Goal: Information Seeking & Learning: Learn about a topic

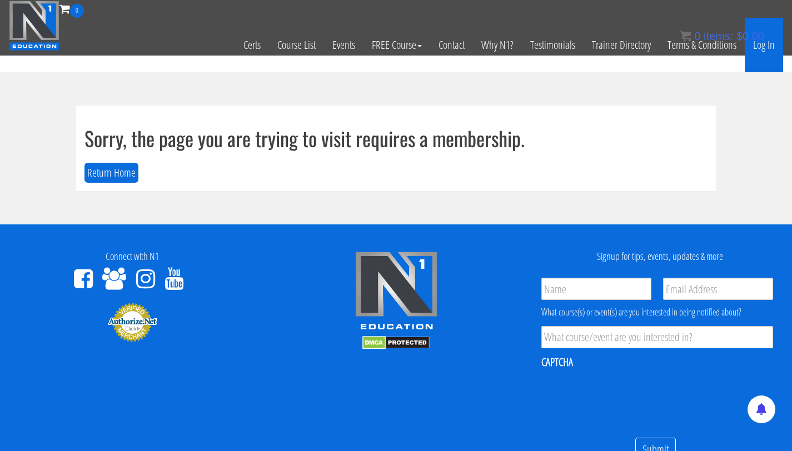
click at [766, 40] on link "Log In" at bounding box center [764, 45] width 38 height 54
click at [766, 43] on link "Log In" at bounding box center [764, 45] width 38 height 54
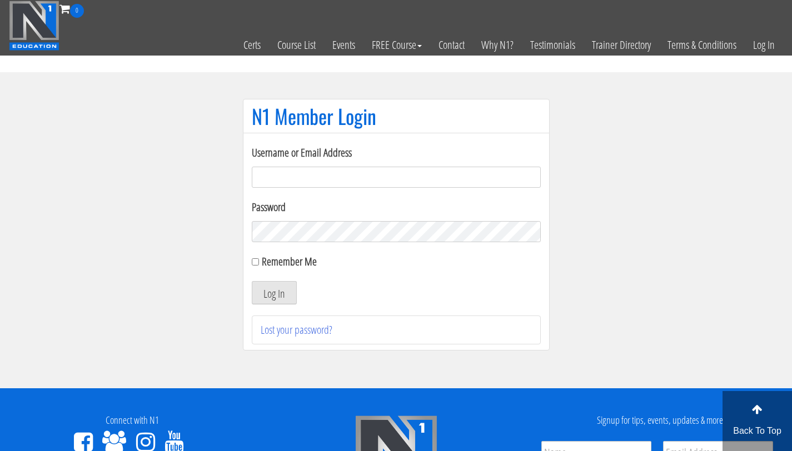
click at [287, 182] on input "Username or Email Address" at bounding box center [396, 177] width 289 height 21
type input "bryan.williams@upr.edu"
click at [271, 295] on button "Log In" at bounding box center [274, 292] width 45 height 23
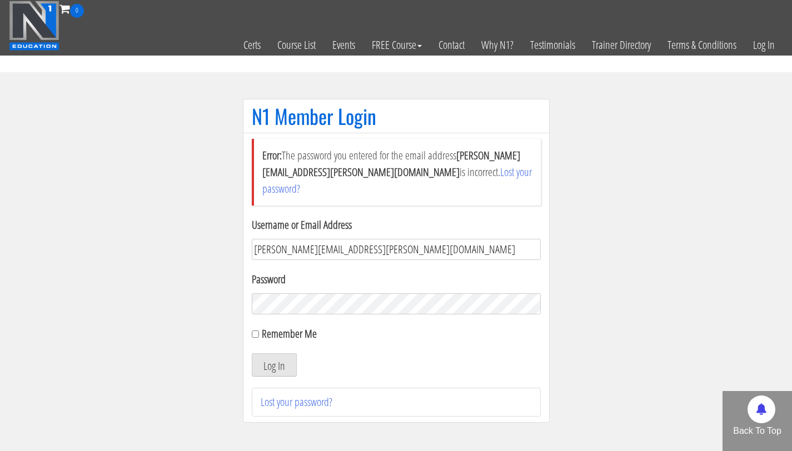
drag, startPoint x: 366, startPoint y: 234, endPoint x: 84, endPoint y: 237, distance: 281.9
click at [84, 237] on section "N1 Member Login Error: The password you entered for the email address bryan.wil…" at bounding box center [396, 266] width 792 height 389
type input "bryan111496@gmail.com"
click at [254, 331] on input "Remember Me" at bounding box center [255, 334] width 7 height 7
checkbox input "true"
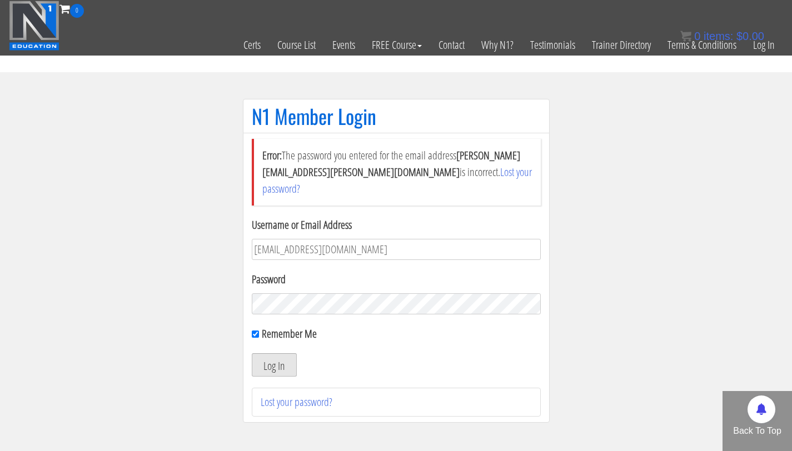
click at [267, 354] on button "Log In" at bounding box center [274, 365] width 45 height 23
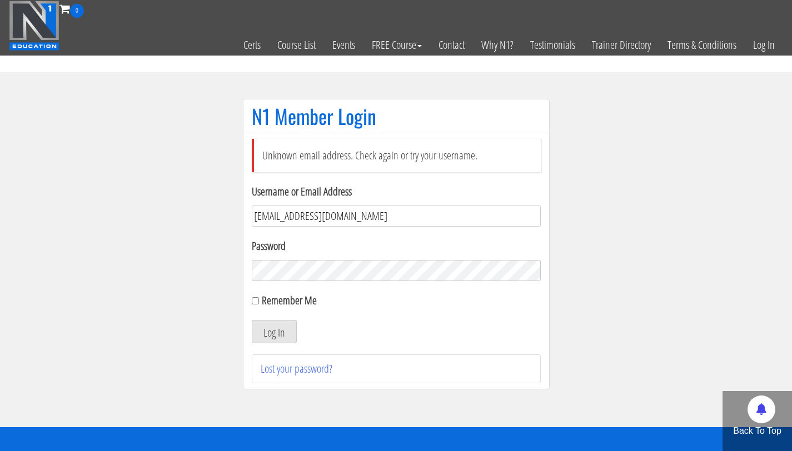
click at [351, 221] on input "bryan111496@gmail.com" at bounding box center [396, 216] width 289 height 21
drag, startPoint x: 350, startPoint y: 214, endPoint x: 258, endPoint y: 205, distance: 92.8
click at [258, 205] on div "Username or Email Address bryan111496@gmail.com" at bounding box center [396, 204] width 289 height 43
type input "bryan.williams@upr.edu"
click at [260, 304] on div "Remember Me" at bounding box center [396, 300] width 289 height 17
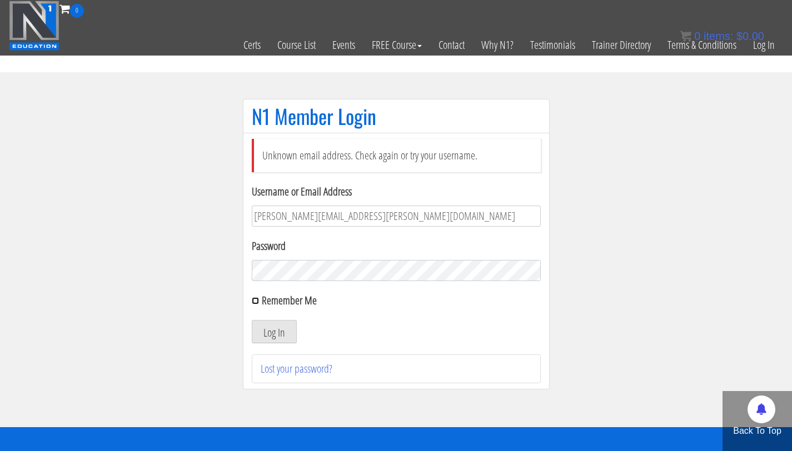
click at [257, 302] on input "Remember Me" at bounding box center [255, 300] width 7 height 7
checkbox input "true"
click at [272, 341] on button "Log In" at bounding box center [274, 331] width 45 height 23
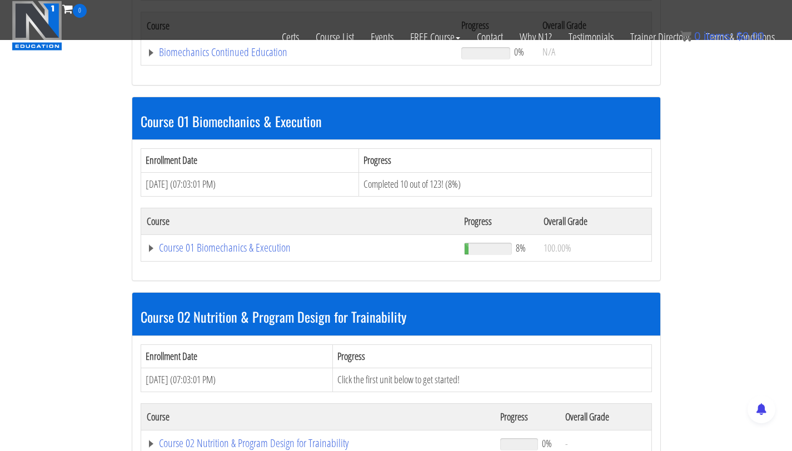
scroll to position [262, 0]
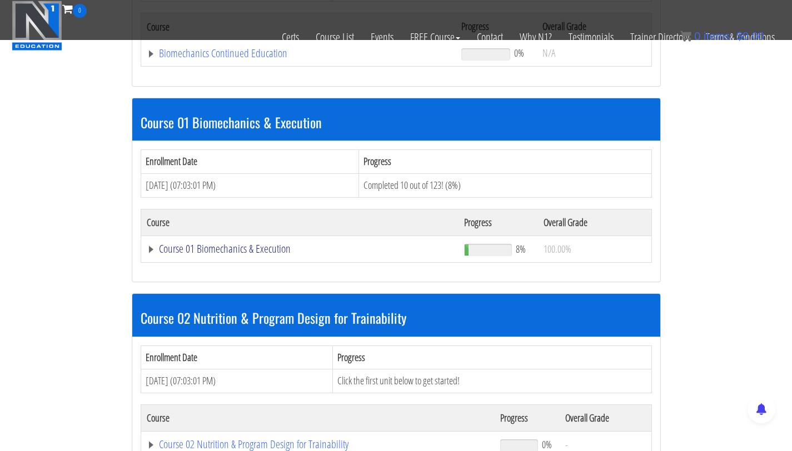
click at [201, 59] on link "Course 01 Biomechanics & Execution" at bounding box center [299, 53] width 304 height 11
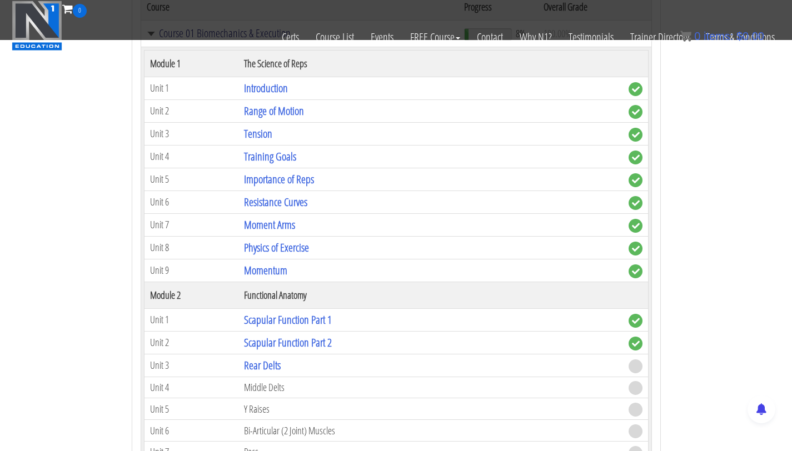
scroll to position [495, 0]
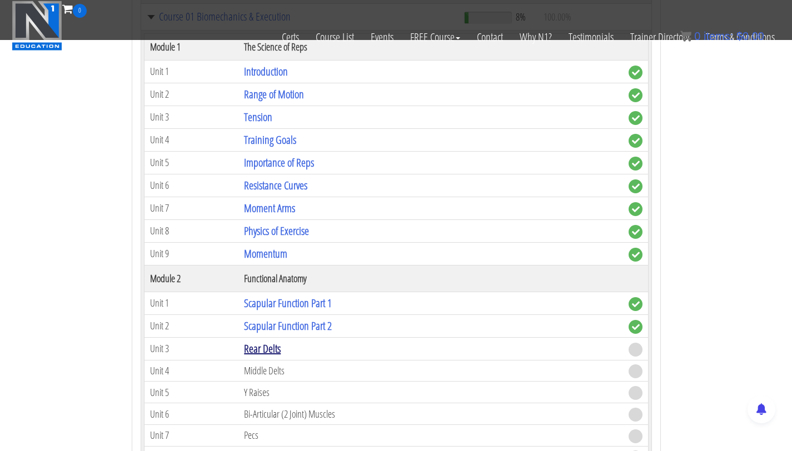
click at [264, 352] on link "Rear Delts" at bounding box center [262, 348] width 37 height 15
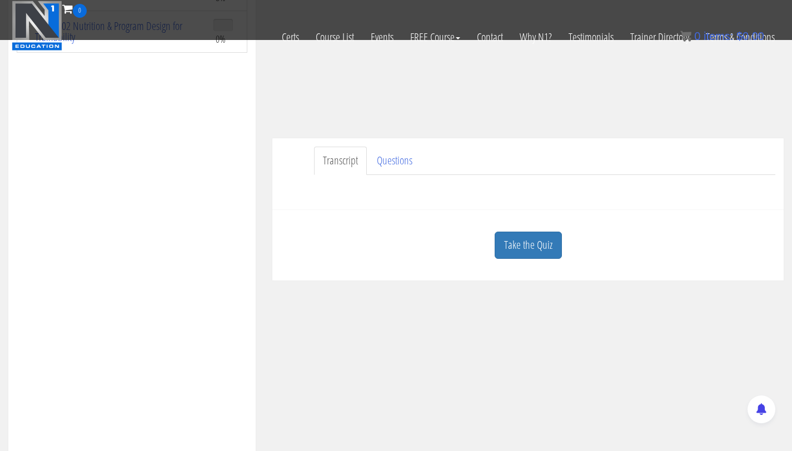
scroll to position [228, 0]
click at [525, 237] on link "Take the Quiz" at bounding box center [528, 241] width 67 height 27
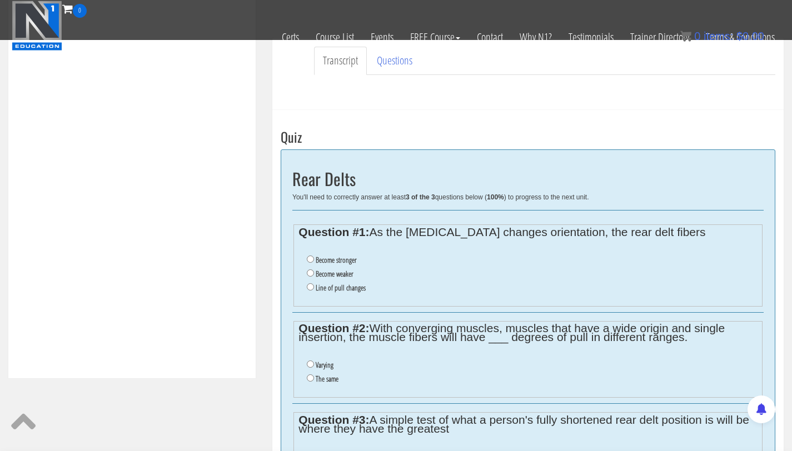
scroll to position [325, 0]
click at [313, 287] on input "Line of pull changes" at bounding box center [310, 286] width 7 height 7
radio input "true"
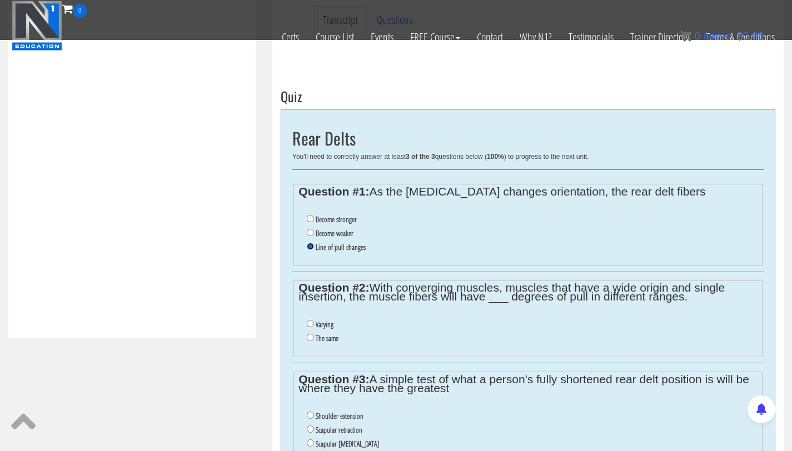
scroll to position [366, 0]
click at [312, 322] on input "Varying" at bounding box center [310, 323] width 7 height 7
radio input "true"
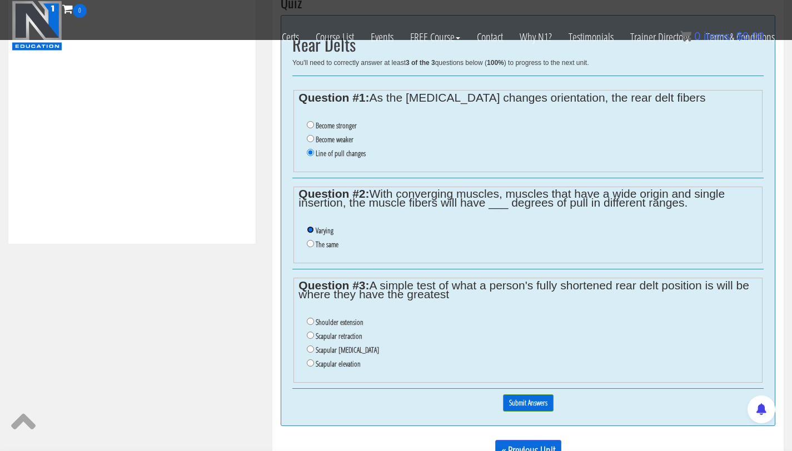
scroll to position [460, 0]
click at [311, 362] on input "Scapular elevation" at bounding box center [310, 362] width 7 height 7
radio input "true"
click at [540, 401] on input "Submit Answers" at bounding box center [528, 402] width 51 height 17
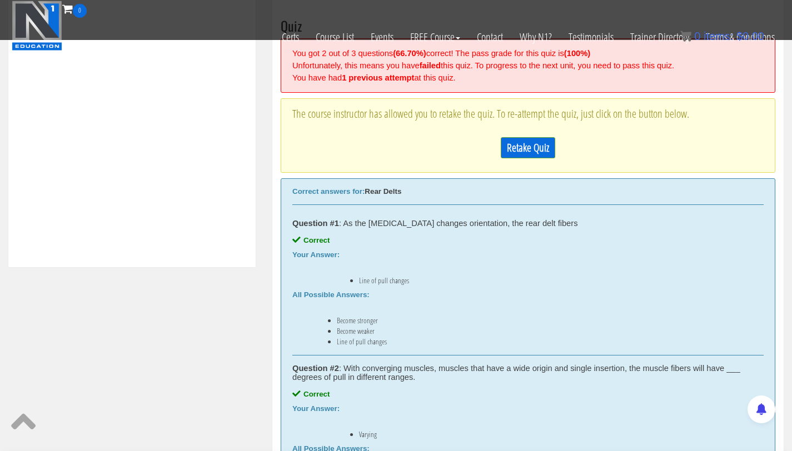
scroll to position [426, 0]
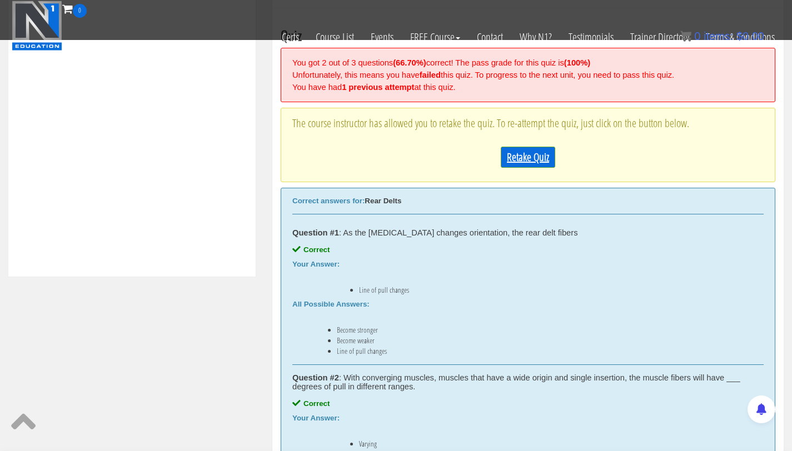
click at [544, 154] on link "Retake Quiz" at bounding box center [528, 157] width 54 height 21
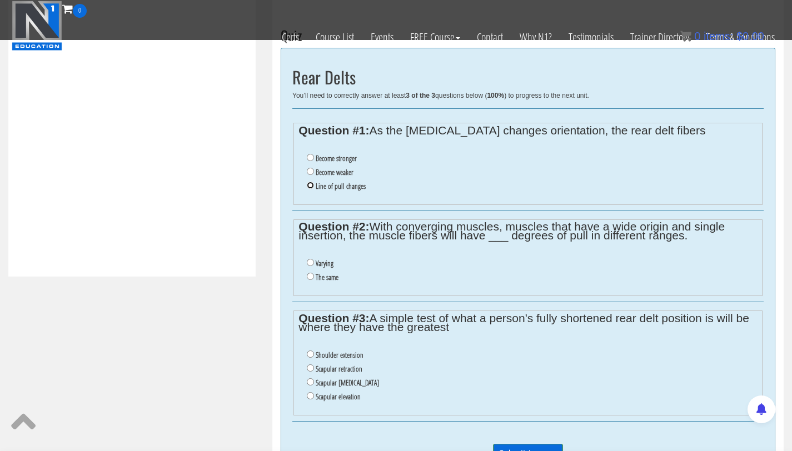
click at [312, 182] on input "Line of pull changes" at bounding box center [310, 185] width 7 height 7
radio input "true"
click at [316, 264] on label "Varying" at bounding box center [325, 263] width 18 height 9
click at [314, 264] on input "Varying" at bounding box center [310, 262] width 7 height 7
radio input "true"
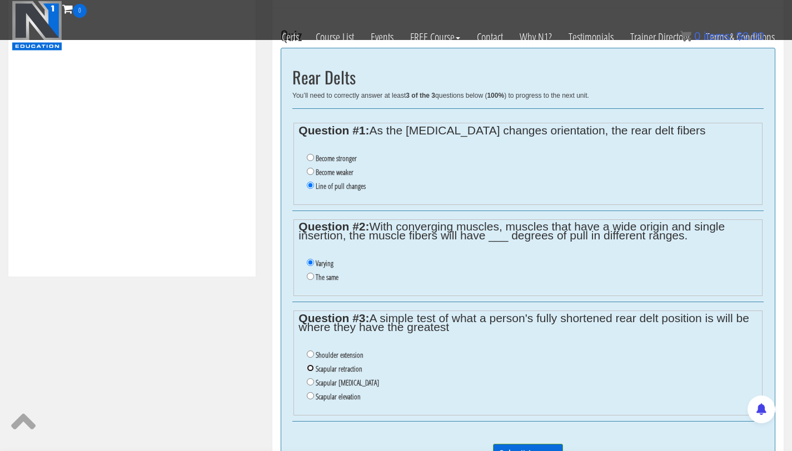
click at [312, 366] on input "Scapular retraction" at bounding box center [310, 368] width 7 height 7
radio input "true"
click at [354, 352] on label "Shoulder extension" at bounding box center [340, 355] width 48 height 9
click at [314, 352] on input "Shoulder extension" at bounding box center [310, 354] width 7 height 7
radio input "true"
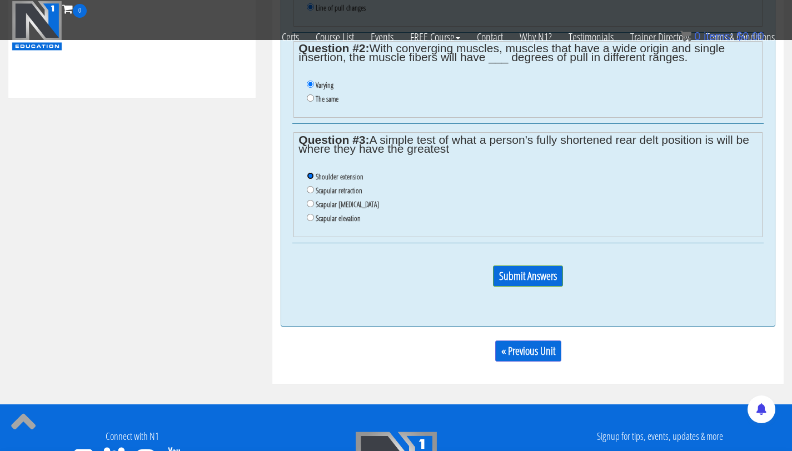
scroll to position [631, 0]
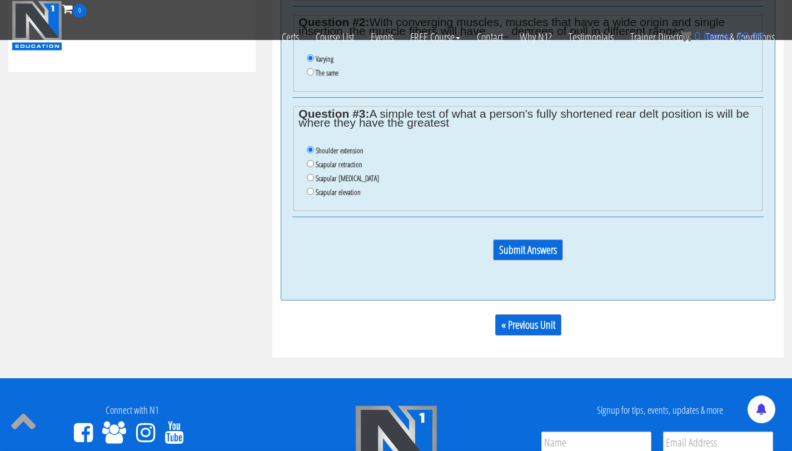
click at [512, 251] on input "Submit Answers" at bounding box center [528, 250] width 70 height 21
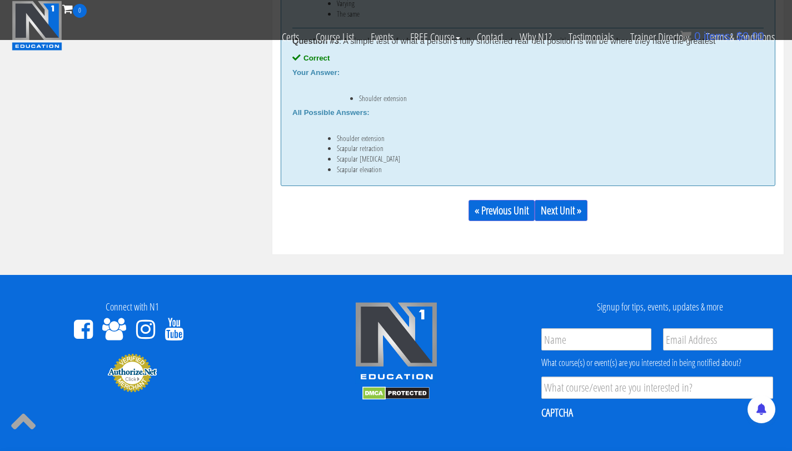
scroll to position [1024, 0]
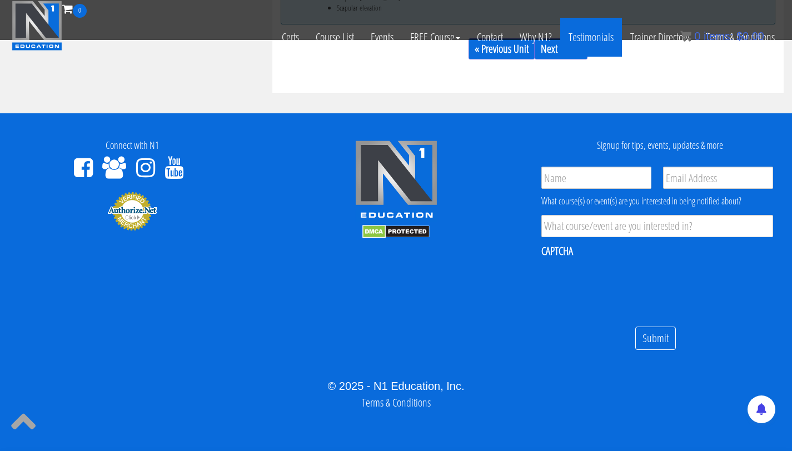
click at [568, 56] on link "Testimonials" at bounding box center [591, 37] width 62 height 39
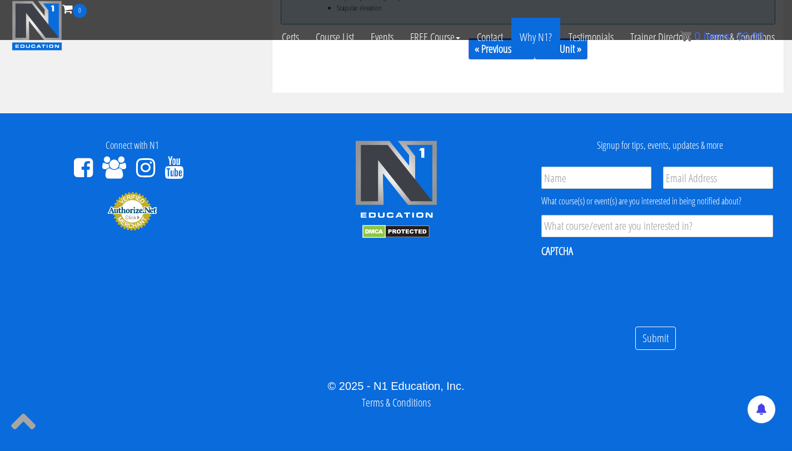
click at [550, 50] on link "Why N1?" at bounding box center [535, 37] width 49 height 39
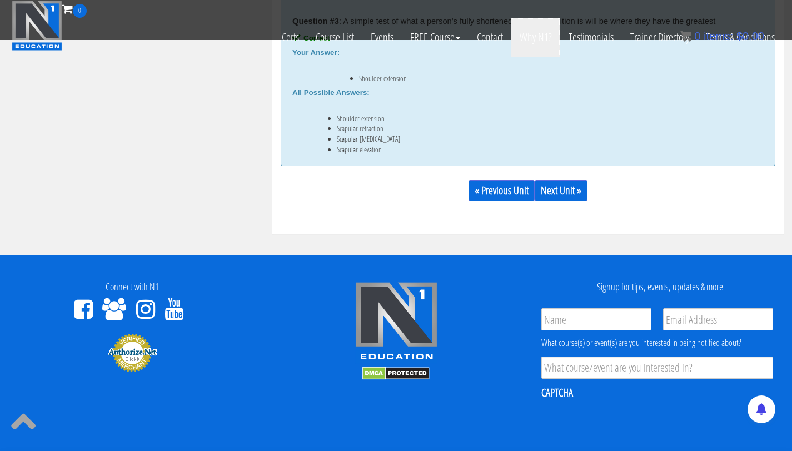
scroll to position [861, 0]
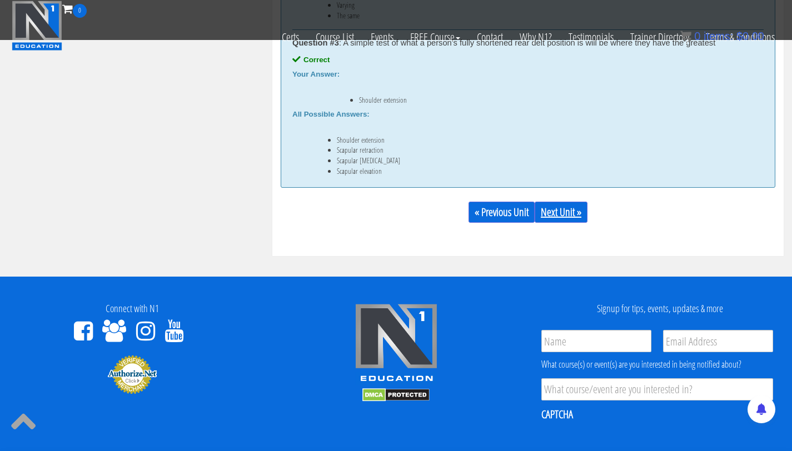
click at [568, 214] on link "Next Unit »" at bounding box center [561, 212] width 53 height 21
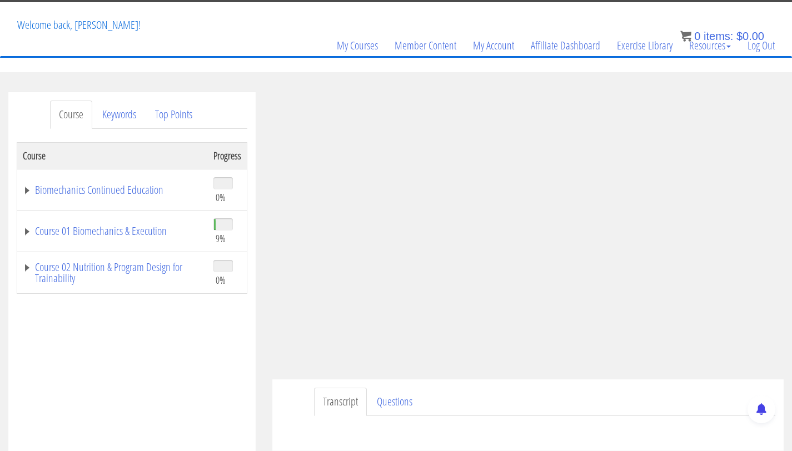
scroll to position [54, 0]
